Goal: Check status: Check status

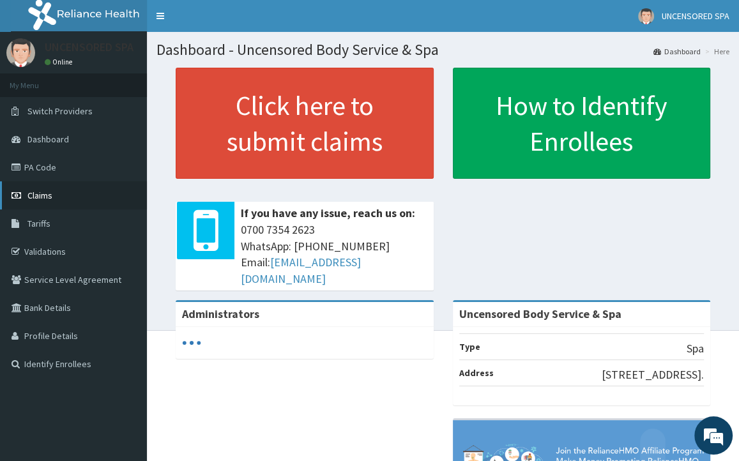
click at [68, 197] on link "Claims" at bounding box center [73, 195] width 147 height 28
click at [49, 199] on span "Claims" at bounding box center [39, 195] width 25 height 11
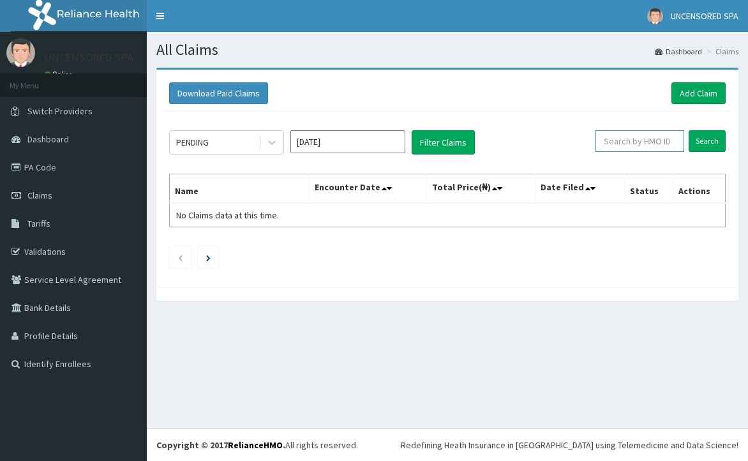
paste input "SLB/10321/A"
click at [643, 141] on input "text" at bounding box center [640, 141] width 89 height 22
type input "SLB/10321/A"
click at [689, 130] on input "Search" at bounding box center [707, 141] width 37 height 22
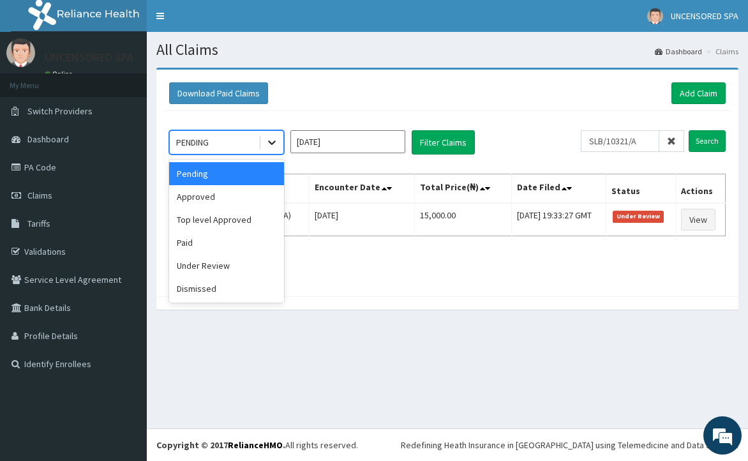
click at [280, 146] on div at bounding box center [271, 142] width 23 height 23
click at [232, 264] on div "Under Review" at bounding box center [226, 265] width 115 height 23
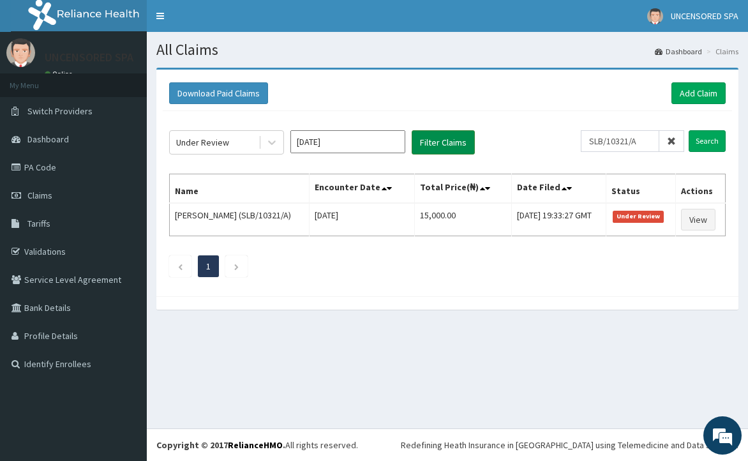
click at [434, 142] on button "Filter Claims" at bounding box center [443, 142] width 63 height 24
click at [428, 141] on button "Filter Claims" at bounding box center [443, 142] width 63 height 24
